Goal: Task Accomplishment & Management: Use online tool/utility

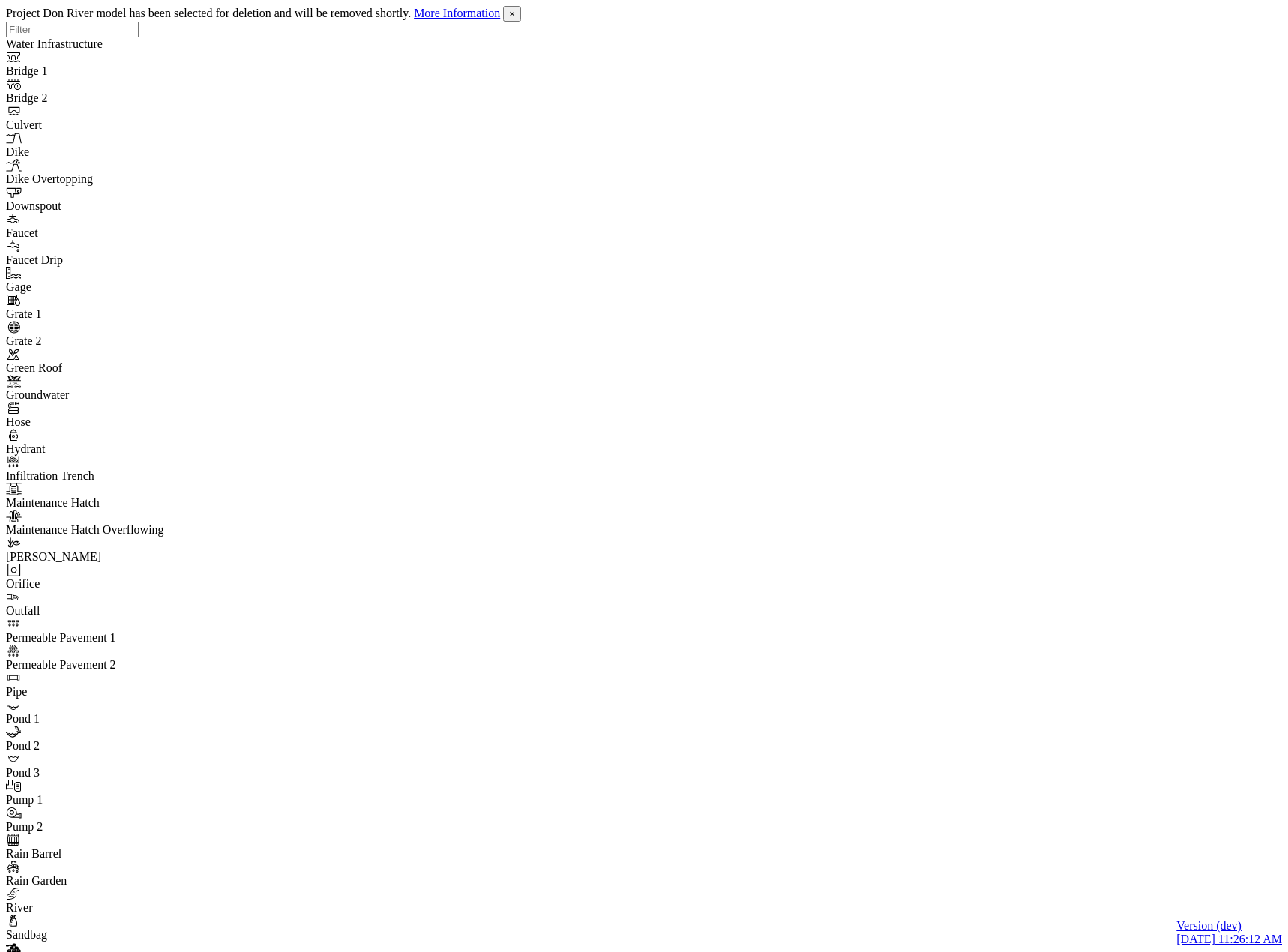
type input "C:\fakepath\Don River model.pcz"
type input "Don River model"
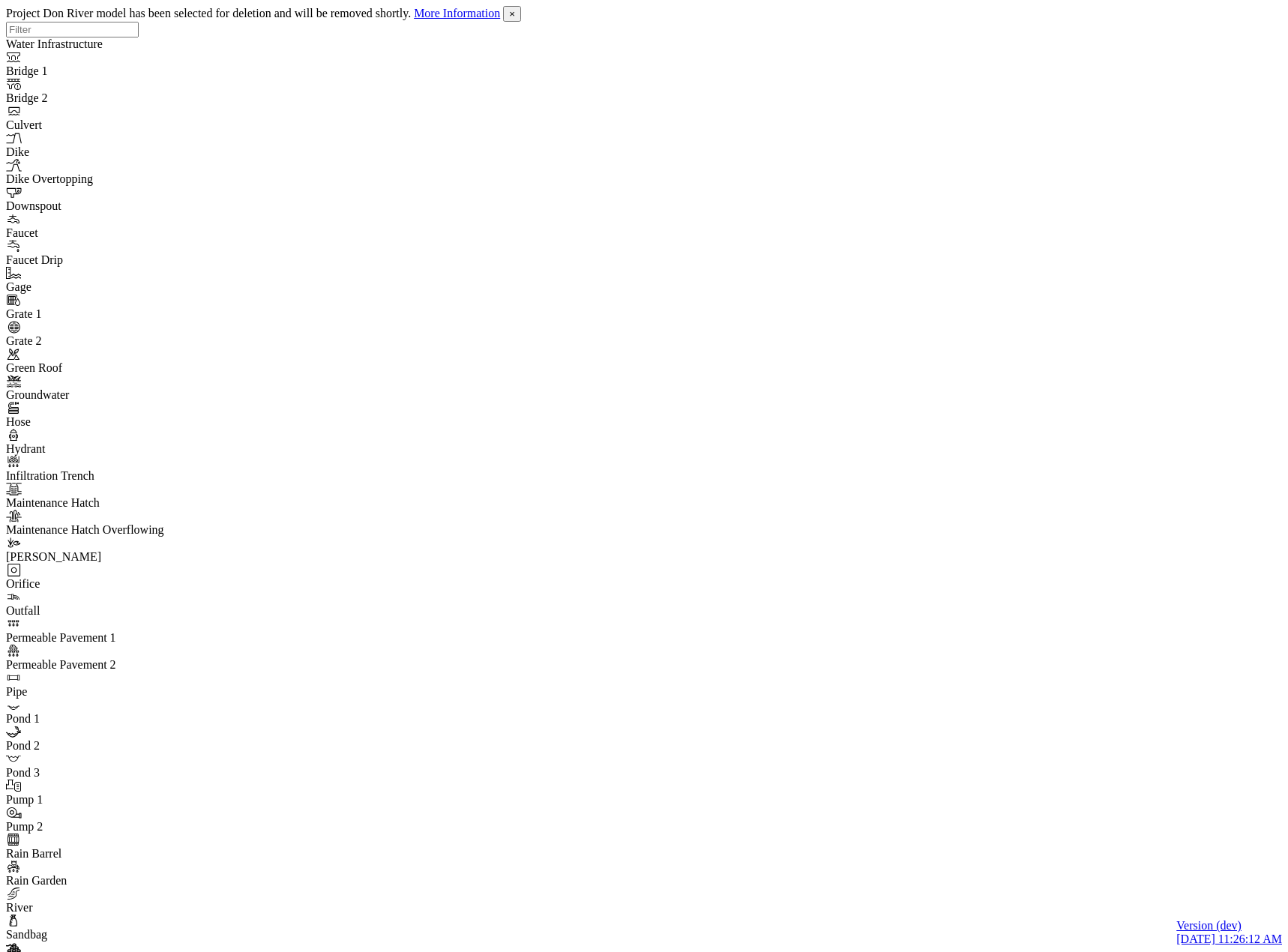
type input "C:\fakepath\Don River model.pcz"
type input "Don River model"
click at [515, 14] on span "×" at bounding box center [512, 13] width 6 height 11
